Goal: Entertainment & Leisure: Browse casually

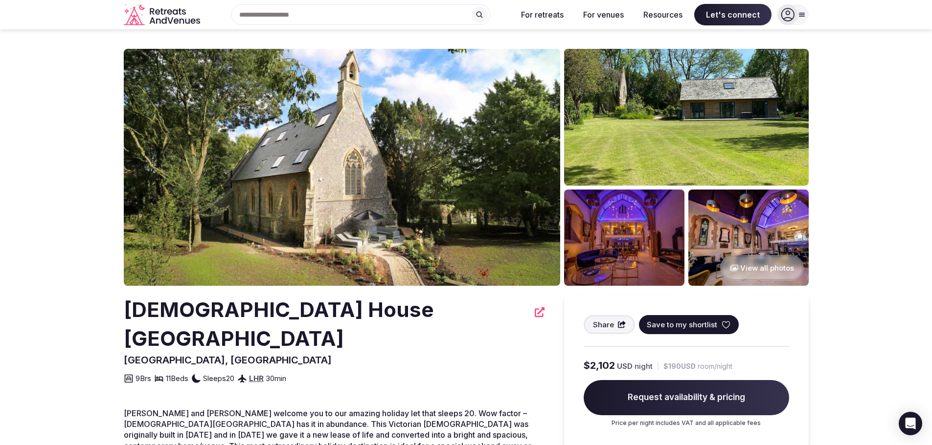
click at [760, 266] on button "View all photos" at bounding box center [762, 268] width 84 height 26
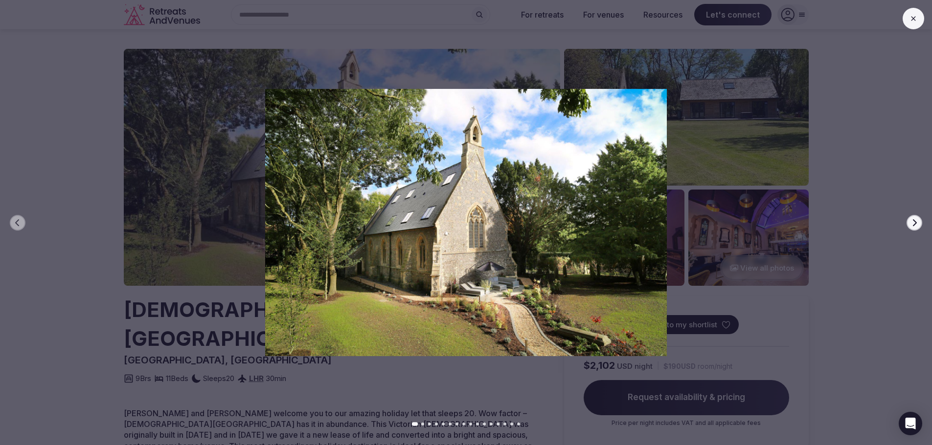
click at [2, 180] on div at bounding box center [461, 222] width 939 height 267
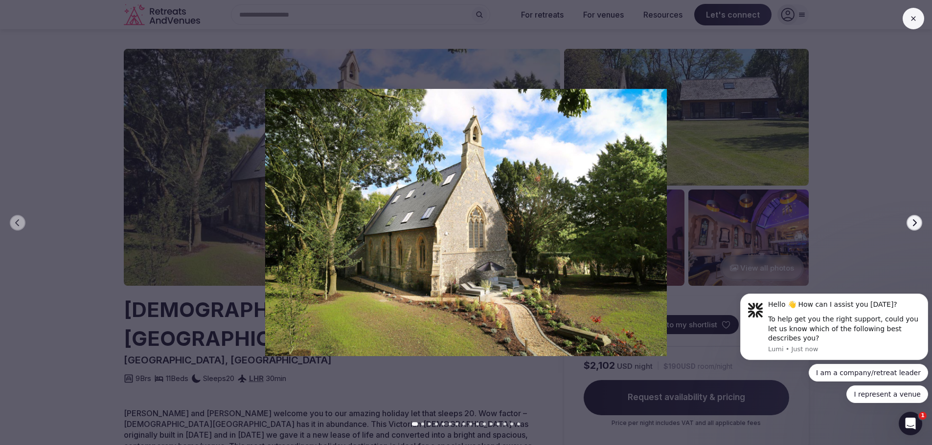
drag, startPoint x: 762, startPoint y: 264, endPoint x: 909, endPoint y: 226, distance: 151.6
click at [909, 226] on button "Next slide" at bounding box center [914, 223] width 16 height 16
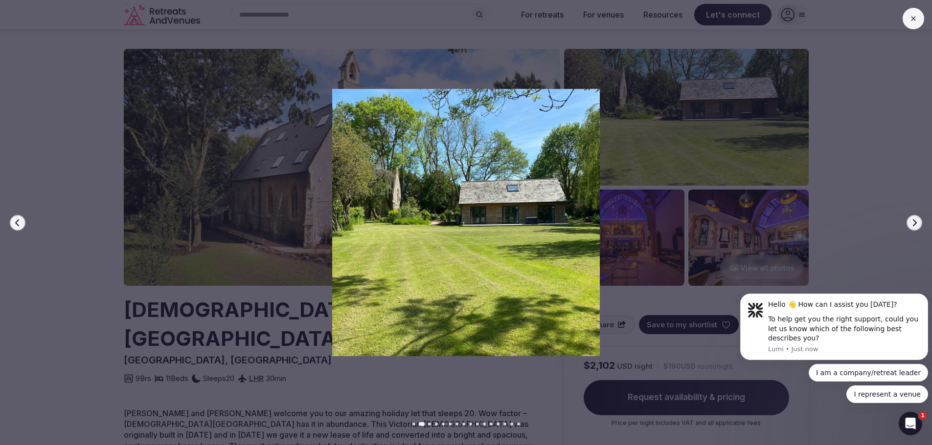
click at [909, 226] on button "Next slide" at bounding box center [914, 223] width 16 height 16
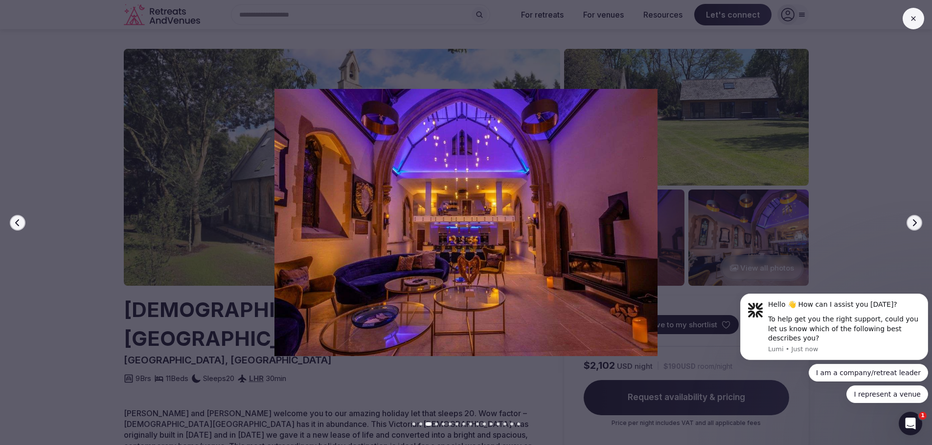
click at [19, 222] on icon "button" at bounding box center [18, 223] width 8 height 8
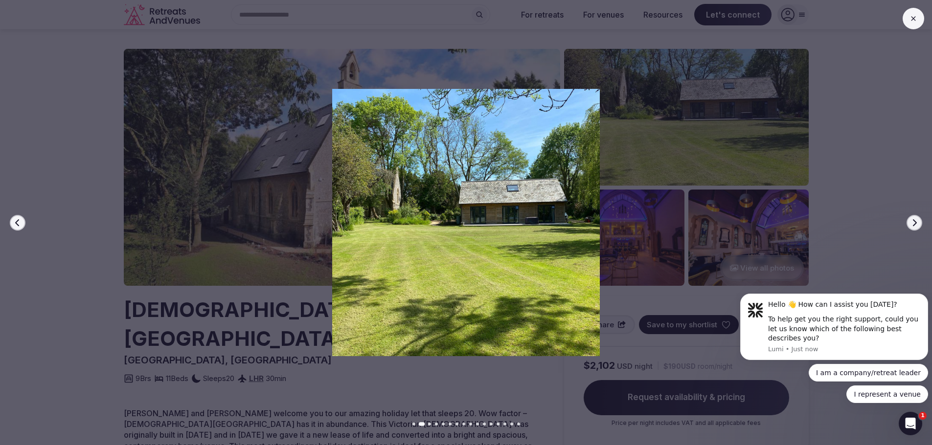
click at [908, 222] on button "Next slide" at bounding box center [914, 223] width 16 height 16
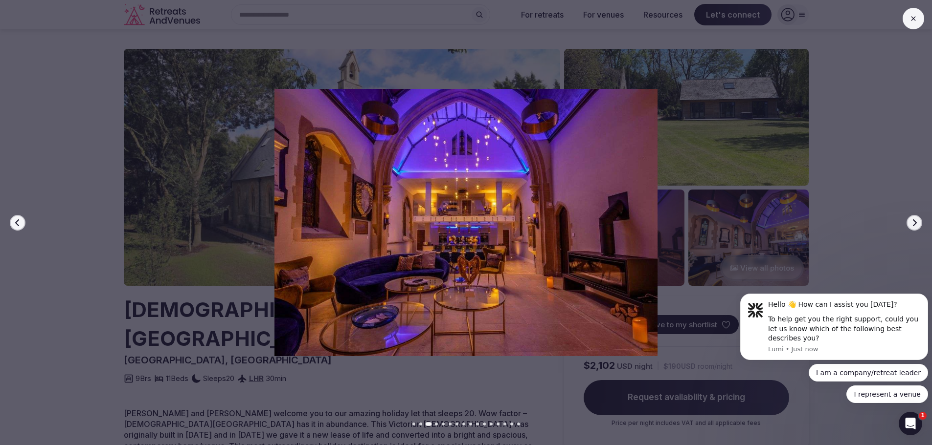
click at [908, 232] on div at bounding box center [461, 222] width 939 height 267
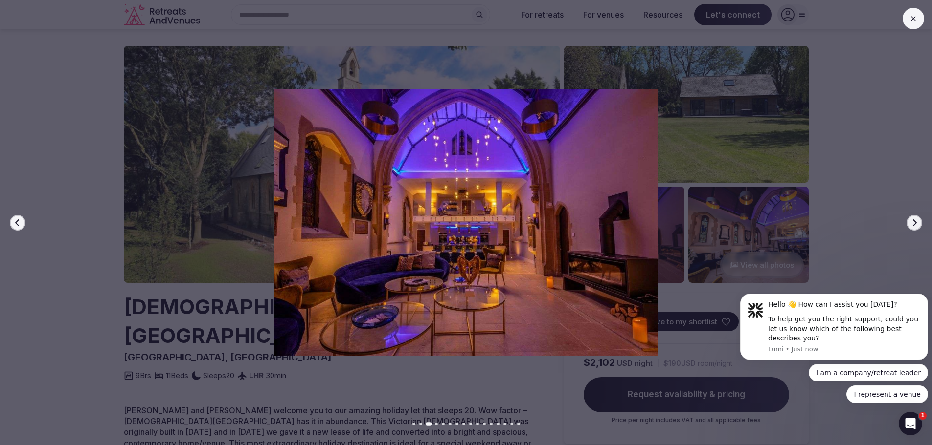
scroll to position [2, 0]
click at [912, 222] on icon "button" at bounding box center [914, 223] width 8 height 8
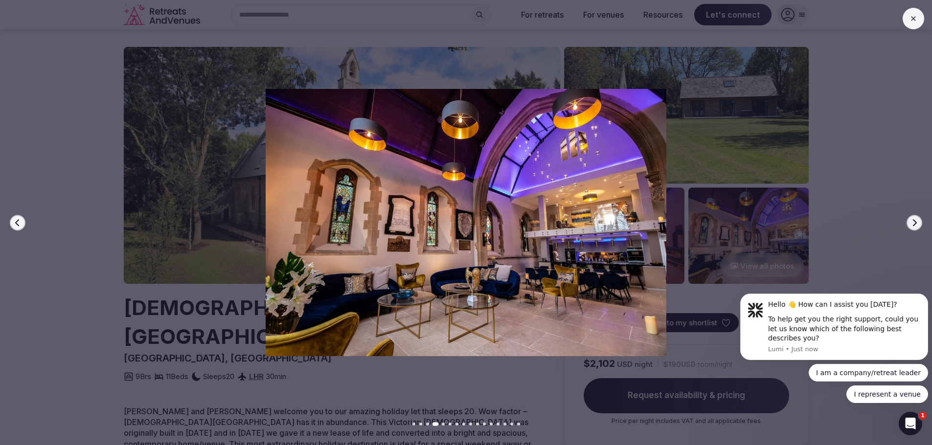
click at [912, 222] on icon "button" at bounding box center [914, 223] width 8 height 8
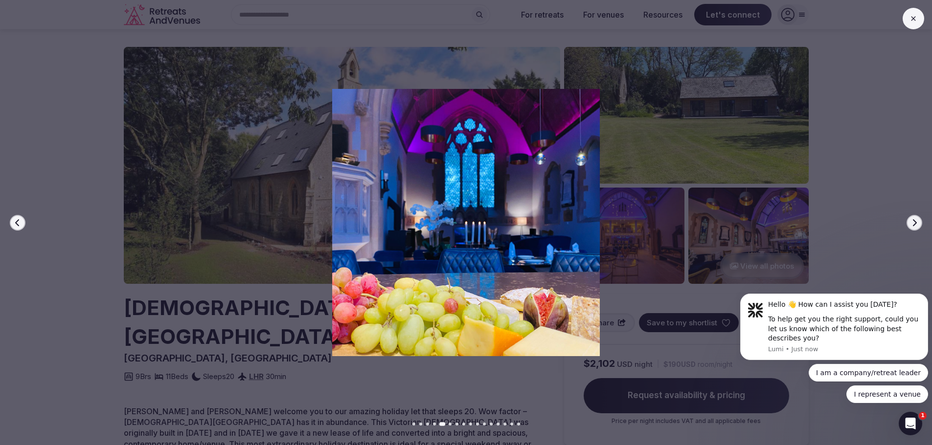
click at [912, 222] on icon "button" at bounding box center [914, 223] width 8 height 8
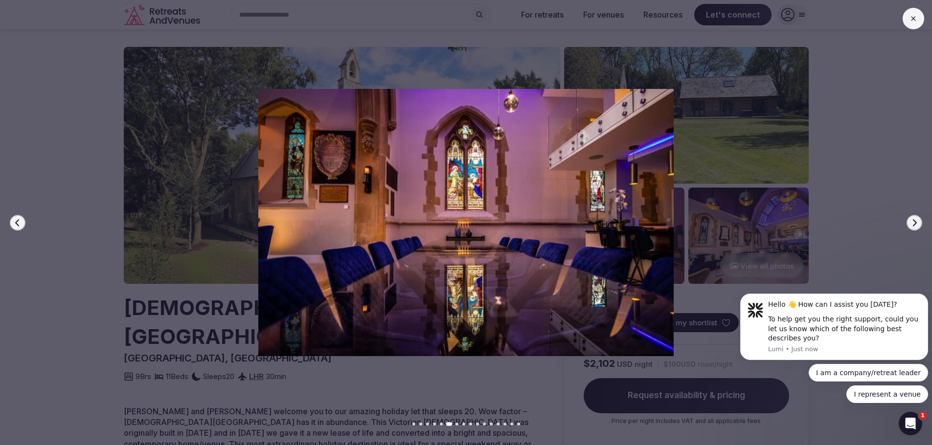
click at [912, 222] on icon "button" at bounding box center [914, 223] width 8 height 8
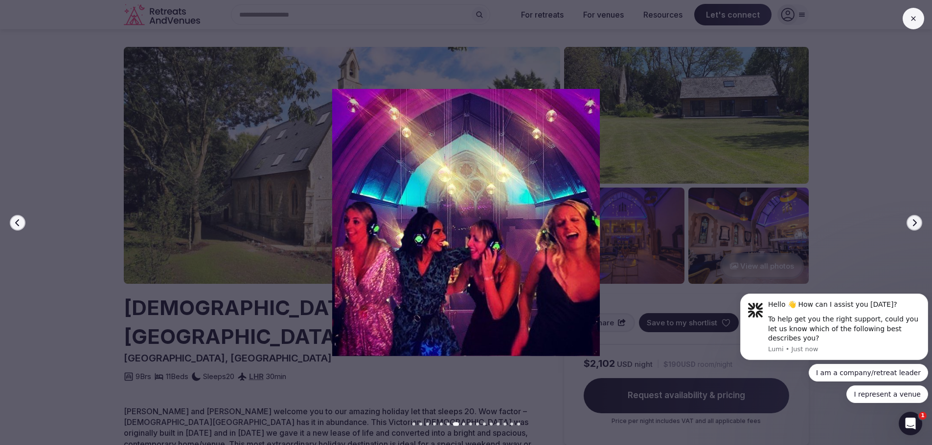
click at [912, 222] on icon "button" at bounding box center [914, 223] width 8 height 8
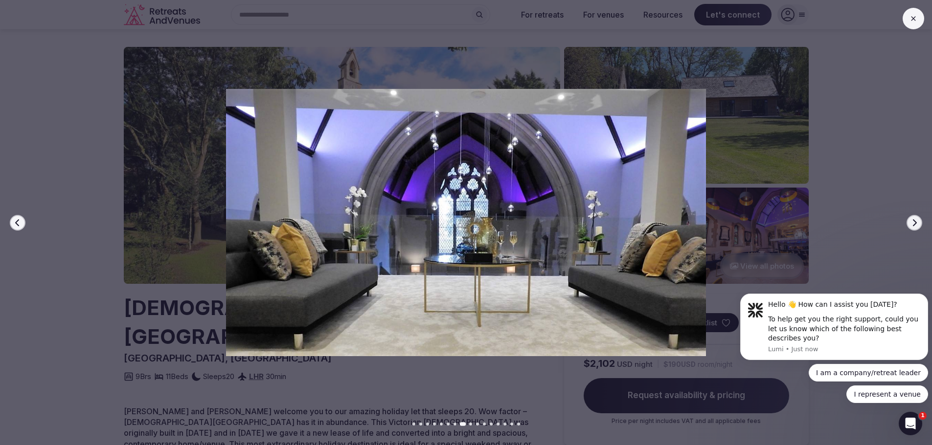
click at [912, 222] on icon "button" at bounding box center [914, 223] width 8 height 8
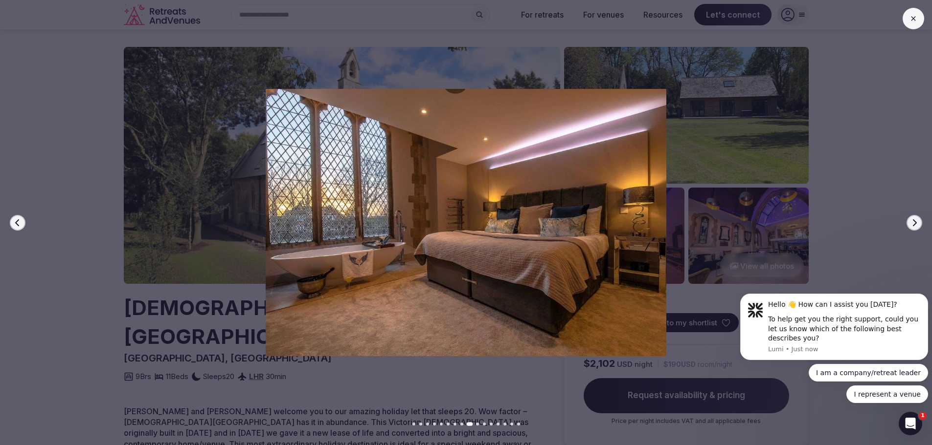
click at [912, 222] on icon "button" at bounding box center [914, 223] width 8 height 8
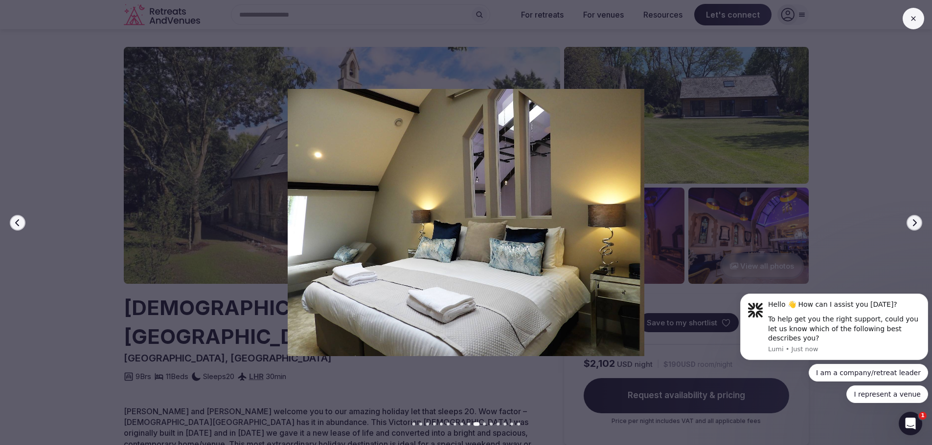
click at [912, 222] on icon "button" at bounding box center [914, 223] width 8 height 8
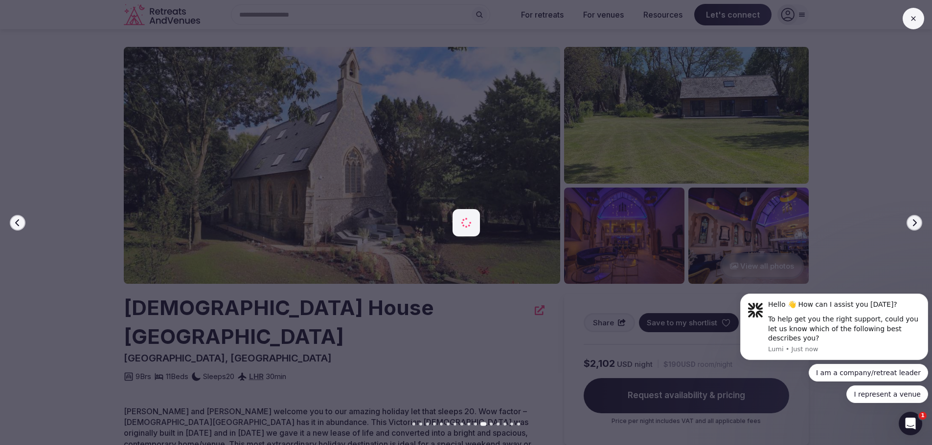
click at [912, 222] on icon "button" at bounding box center [914, 223] width 8 height 8
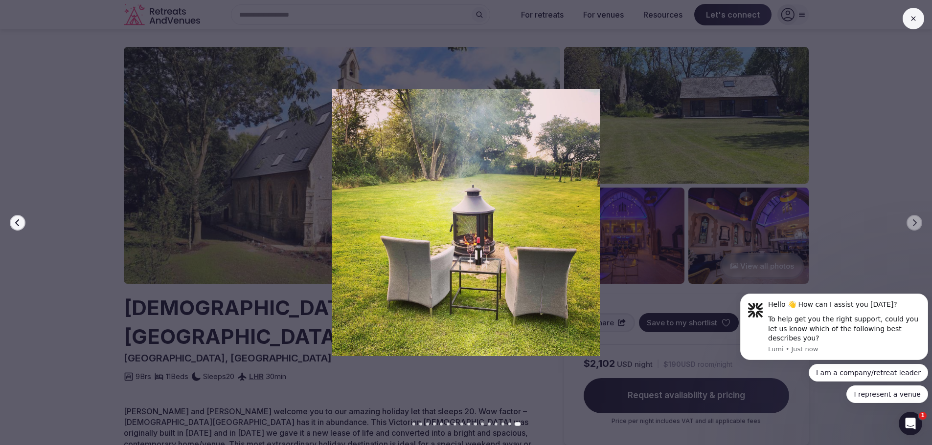
click at [915, 12] on button at bounding box center [913, 19] width 22 height 22
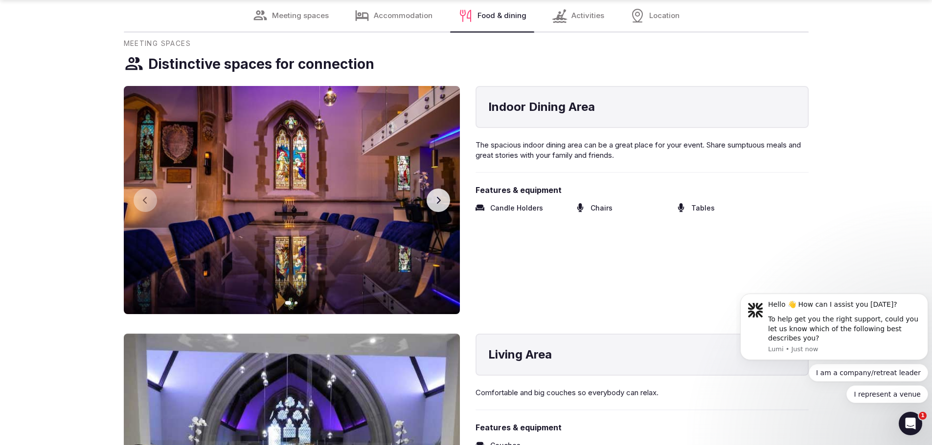
scroll to position [0, 0]
